Goal: Information Seeking & Learning: Learn about a topic

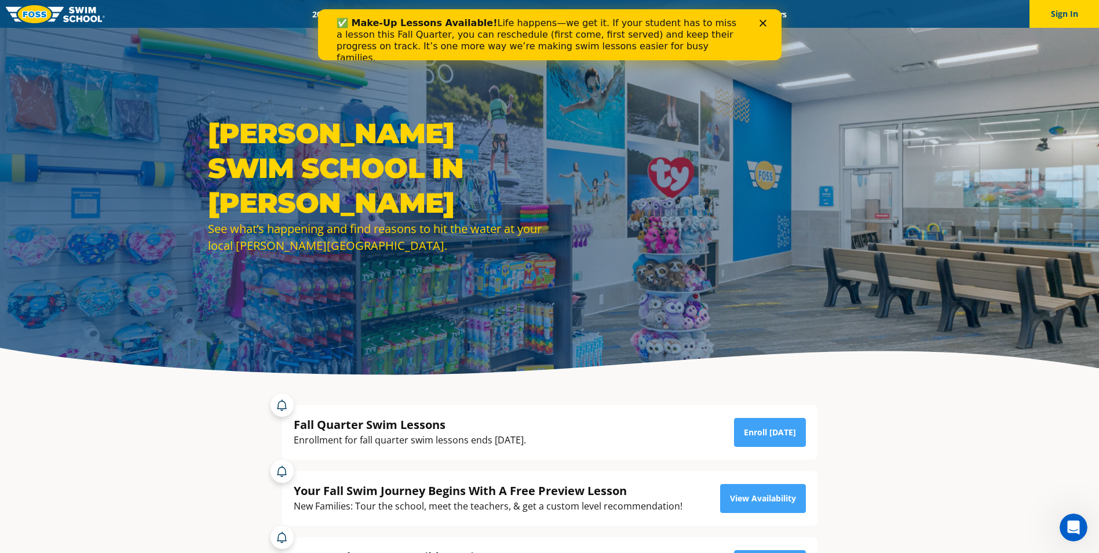
click at [774, 24] on div "✅ Make-Up Lessons Available! Life happens—we get it. If your student has to mis…" at bounding box center [548, 40] width 463 height 53
click at [766, 23] on div "Close" at bounding box center [765, 23] width 12 height 7
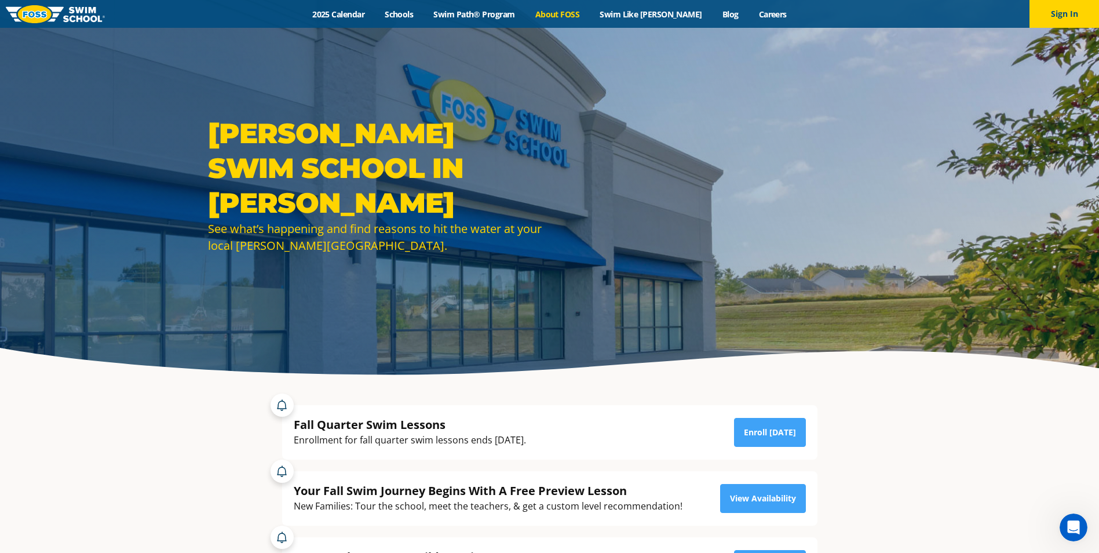
click at [556, 13] on link "About FOSS" at bounding box center [557, 14] width 65 height 11
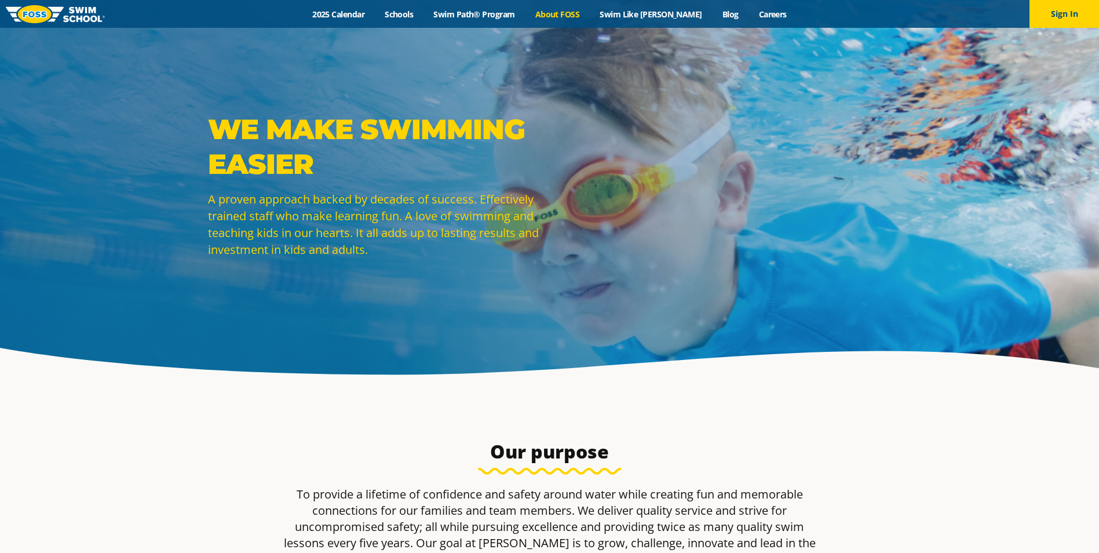
click at [410, 7] on div "Menu 2025 Calendar Schools Swim Path® Program About FOSS Swim Like Regan Blog C…" at bounding box center [549, 14] width 1099 height 28
click at [411, 9] on link "Schools" at bounding box center [399, 14] width 49 height 11
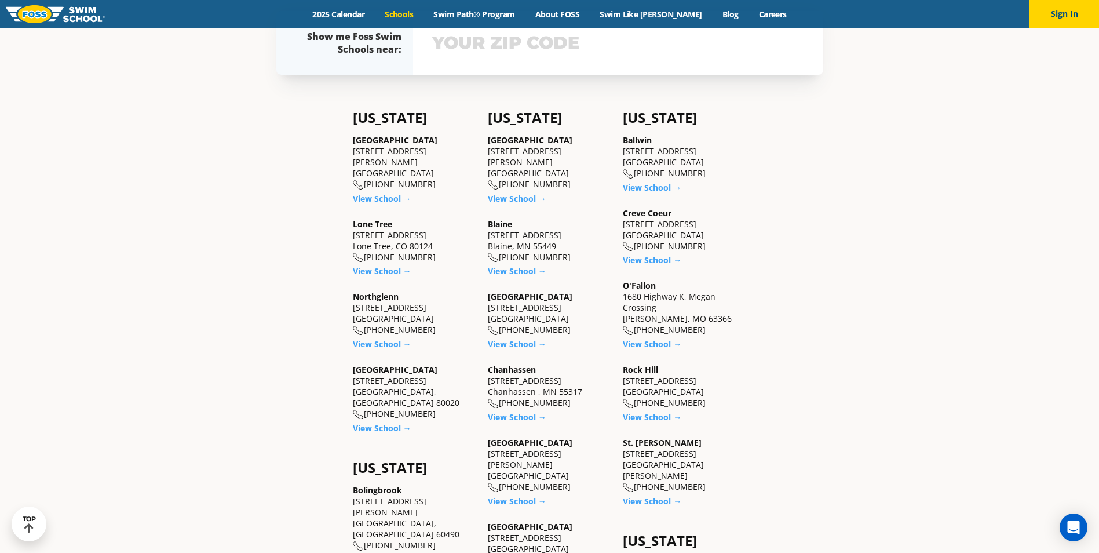
scroll to position [463, 0]
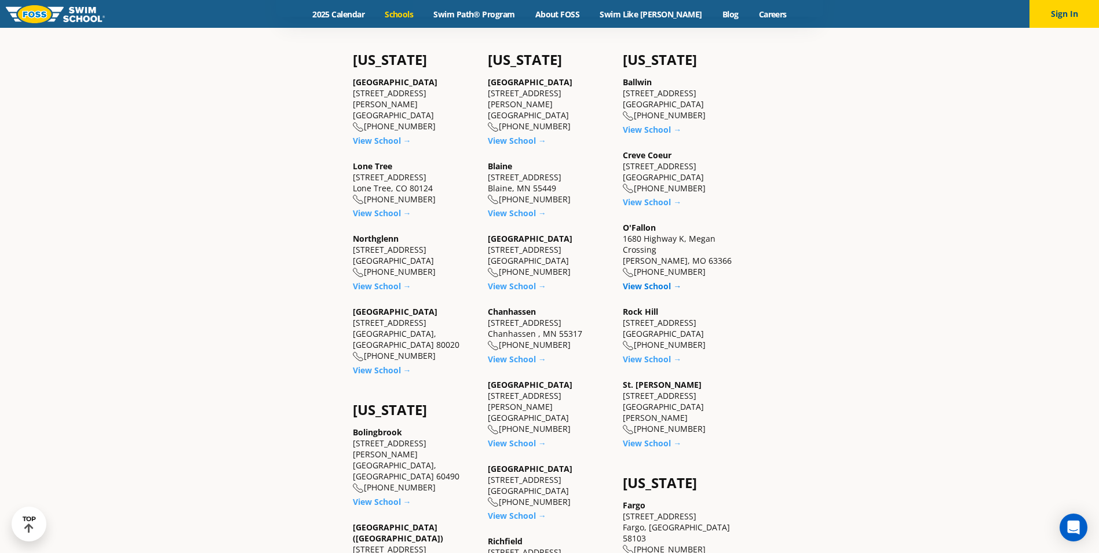
click at [656, 288] on link "View School →" at bounding box center [652, 285] width 59 height 11
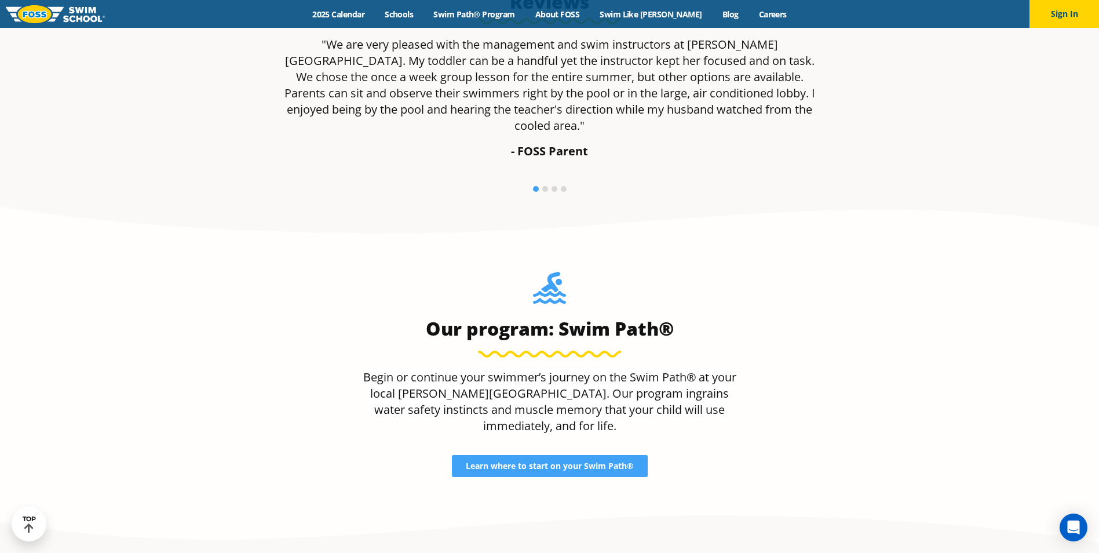
scroll to position [1159, 0]
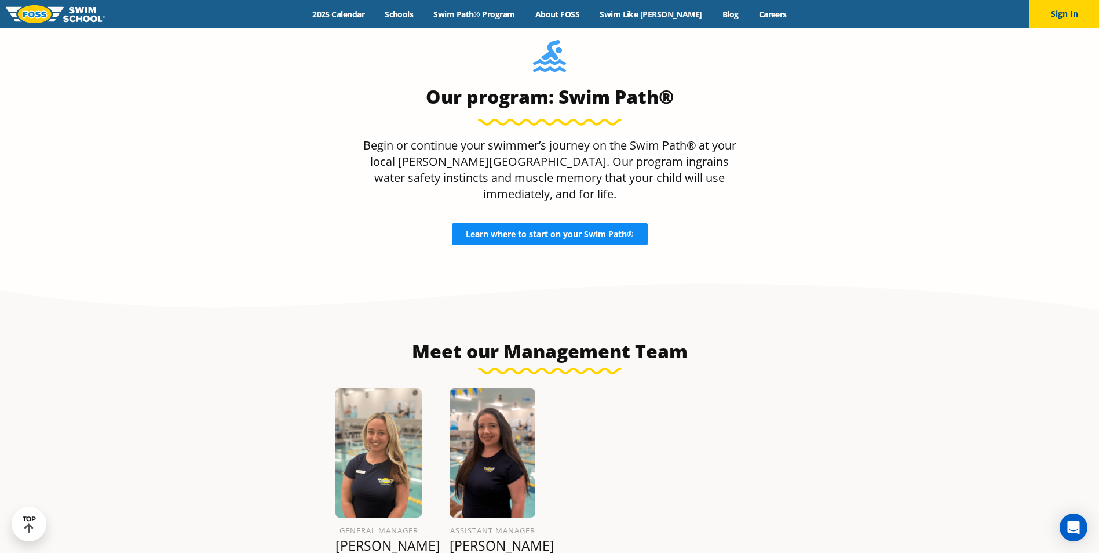
click at [584, 230] on span "Learn where to start on your Swim Path®" at bounding box center [550, 234] width 168 height 8
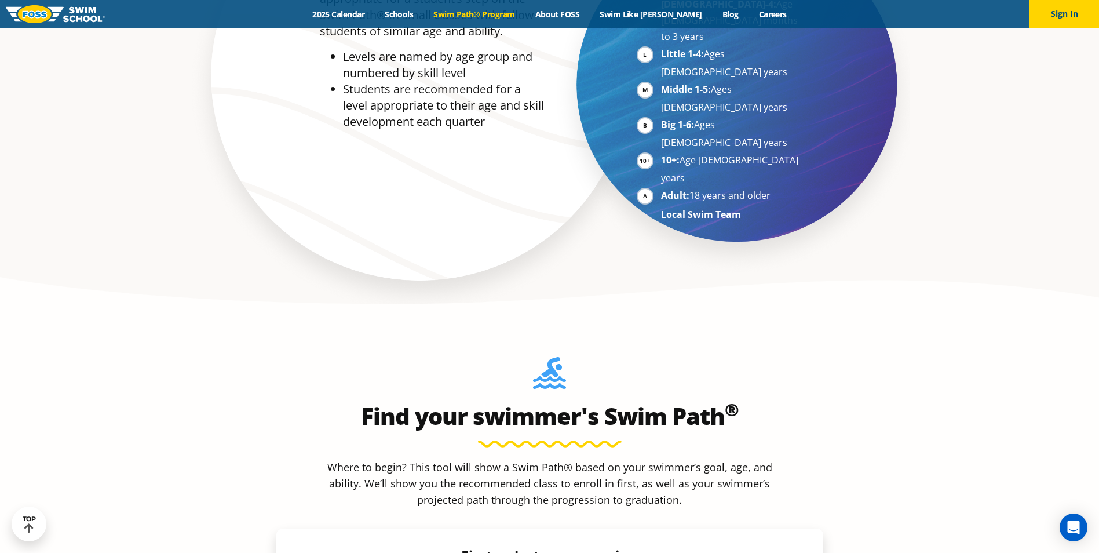
scroll to position [985, 0]
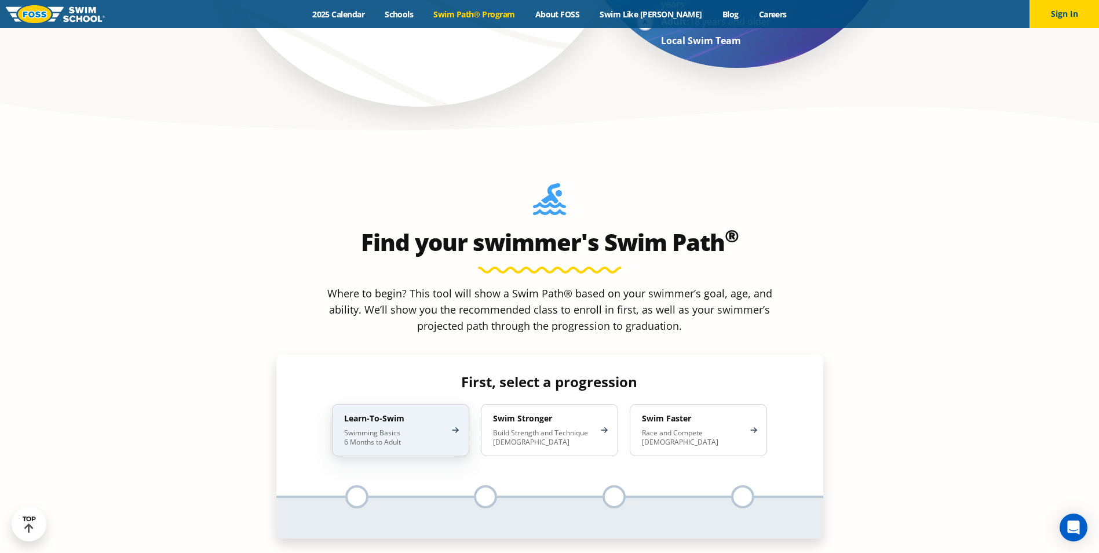
click at [432, 428] on p "Swimming Basics 6 Months to Adult" at bounding box center [394, 437] width 101 height 19
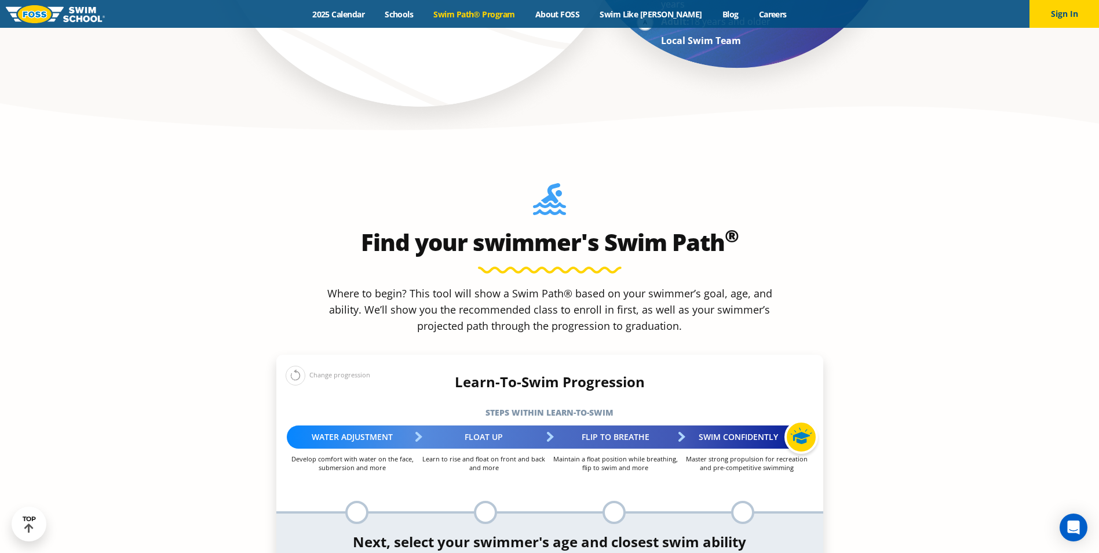
scroll to position [1101, 0]
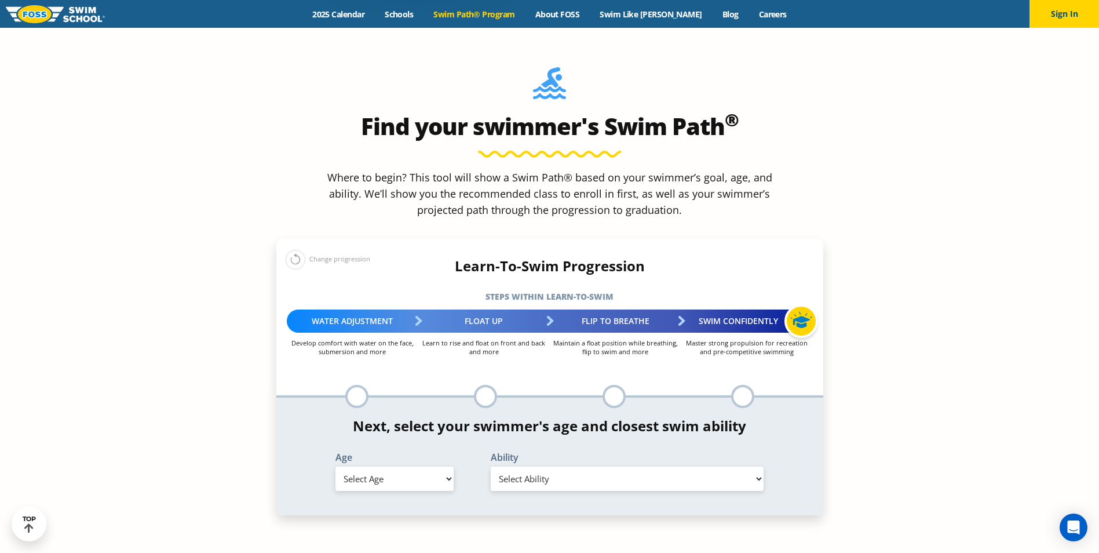
click at [430, 466] on select "Select Age 6 months - 1 year 1 year 2 years 3 years 4 years 5 years 6 years 7 y…" at bounding box center [394, 478] width 118 height 24
select select "11-years-"
click at [335, 466] on select "Select Age 6 months - 1 year 1 year 2 years 3 years 4 years 5 years 6 years 7 y…" at bounding box center [394, 478] width 118 height 24
click at [741, 466] on select "Select Ability First in-water experience When in the water, reliant on a life j…" at bounding box center [627, 478] width 273 height 24
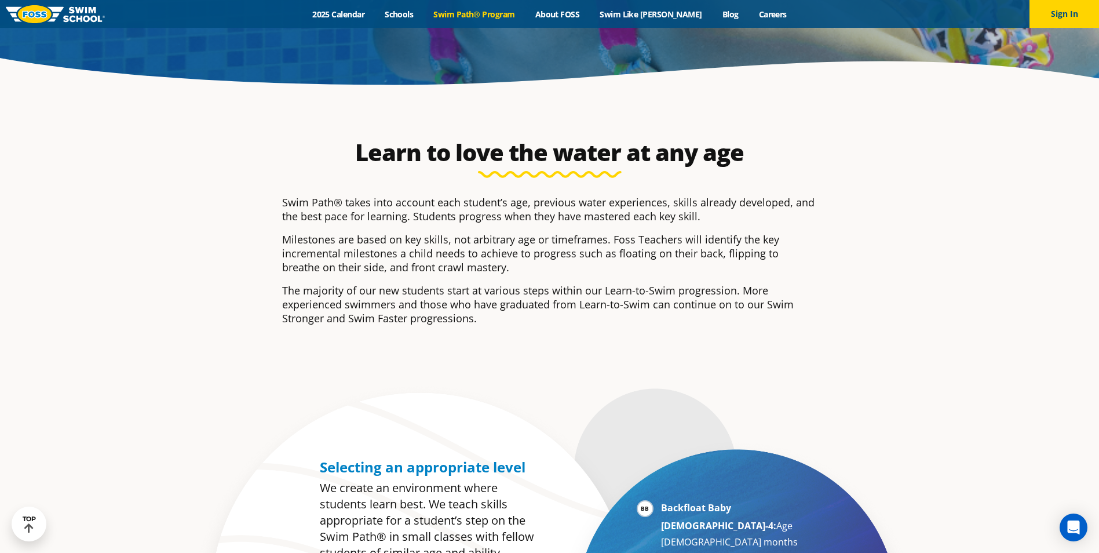
scroll to position [0, 0]
